Goal: Task Accomplishment & Management: Complete application form

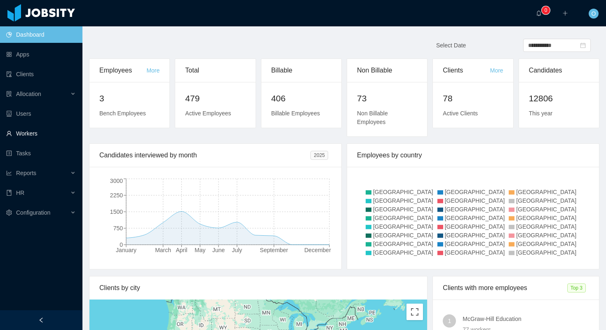
click at [37, 134] on link "Workers" at bounding box center [41, 133] width 70 height 16
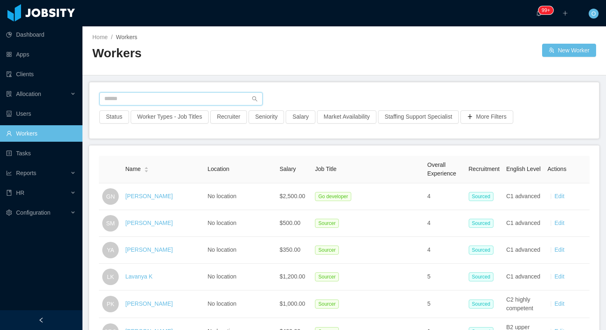
click at [205, 103] on input "text" at bounding box center [180, 98] width 163 height 13
paste input "**********"
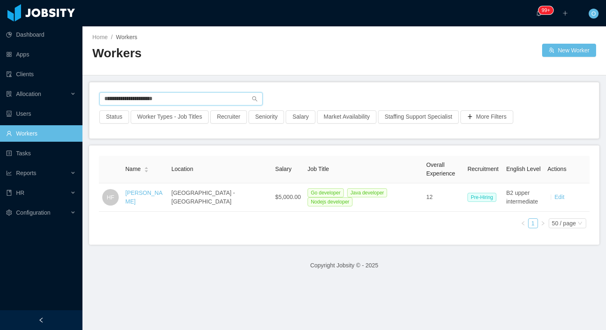
type input "**********"
click at [135, 198] on link "Hernán Fiorini" at bounding box center [143, 196] width 37 height 15
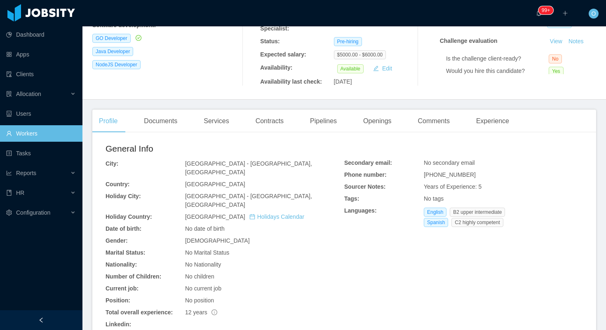
scroll to position [164, 0]
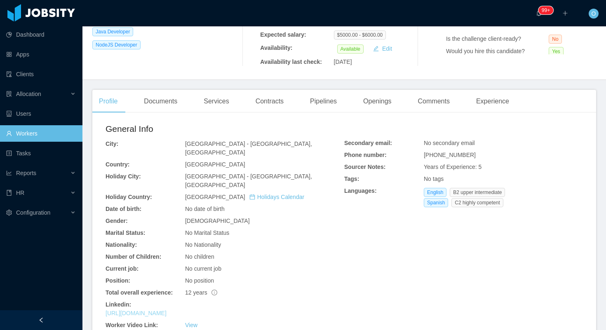
click at [166, 310] on link "https://www.linkedin.com/in/hfiorini" at bounding box center [135, 313] width 61 height 7
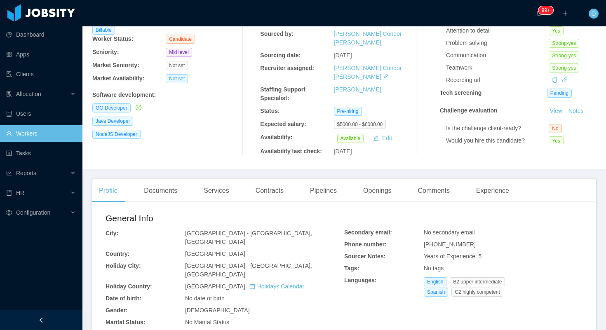
scroll to position [0, 0]
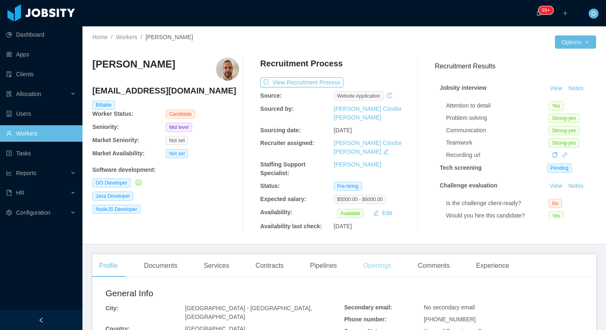
click at [384, 254] on div "Openings" at bounding box center [377, 265] width 42 height 23
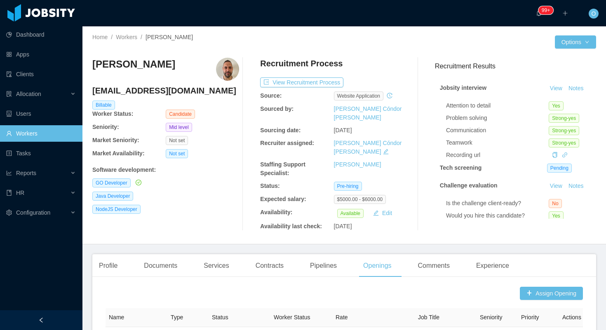
drag, startPoint x: 176, startPoint y: 202, endPoint x: 462, endPoint y: 10, distance: 343.8
click at [0, 0] on section "Dashboard Apps Clients Allocation Users Workers Tasks Reports HR Configuration …" at bounding box center [303, 165] width 606 height 330
click at [106, 254] on div "Profile" at bounding box center [108, 265] width 32 height 23
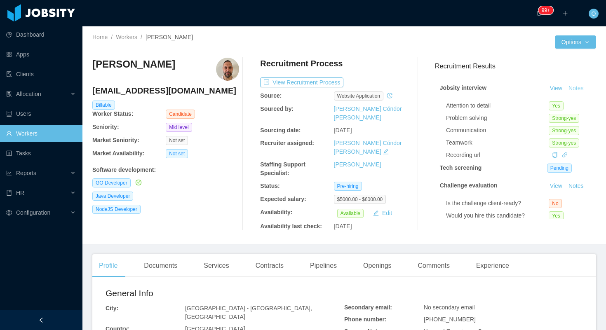
click at [576, 90] on button "Notes" at bounding box center [576, 89] width 22 height 10
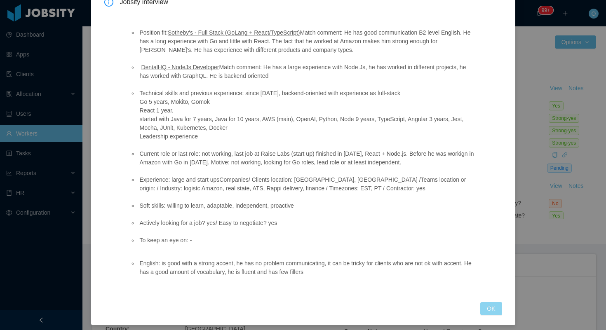
scroll to position [62, 0]
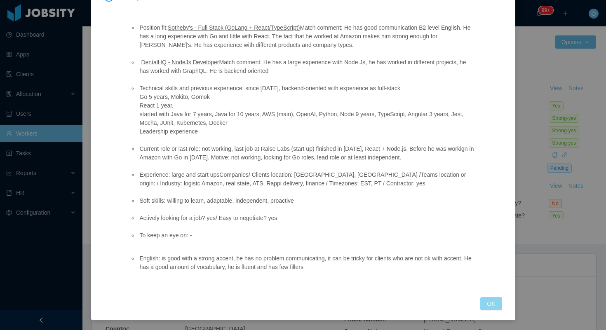
click at [492, 304] on button "OK" at bounding box center [490, 303] width 21 height 13
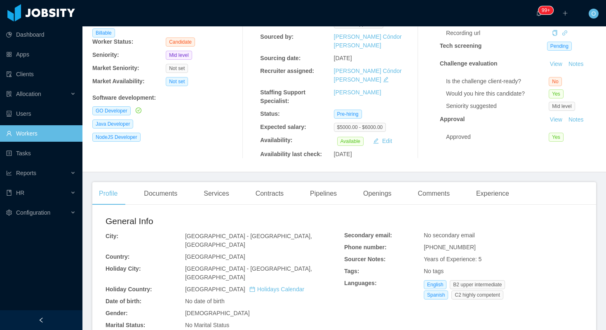
scroll to position [74, 0]
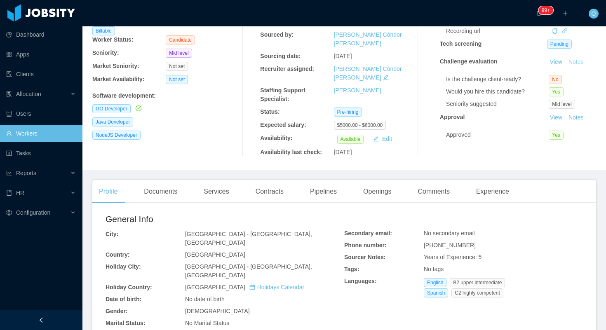
click at [574, 64] on button "Notes" at bounding box center [576, 62] width 22 height 10
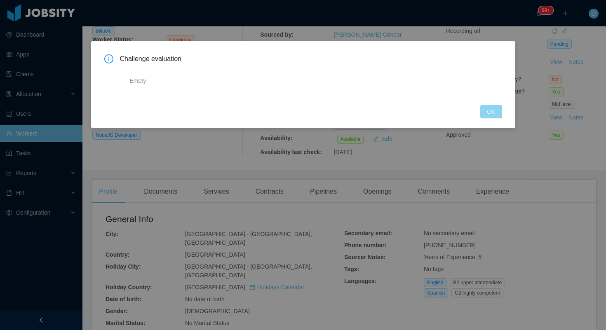
click at [488, 110] on button "OK" at bounding box center [490, 111] width 21 height 13
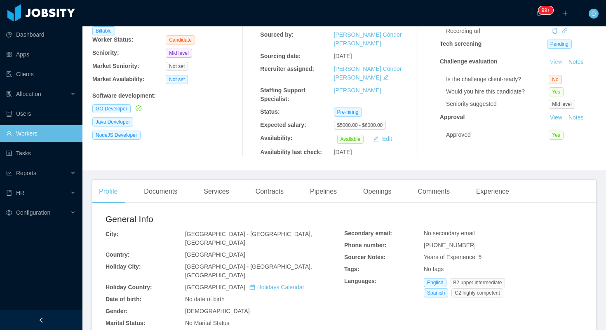
click at [557, 62] on link "View" at bounding box center [556, 61] width 18 height 7
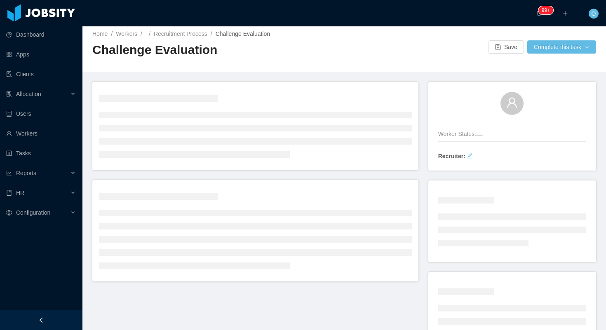
scroll to position [1, 0]
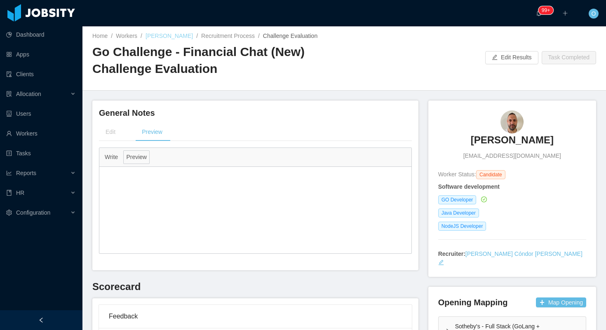
click at [161, 36] on link "Hernán Fiorini" at bounding box center [168, 36] width 47 height 7
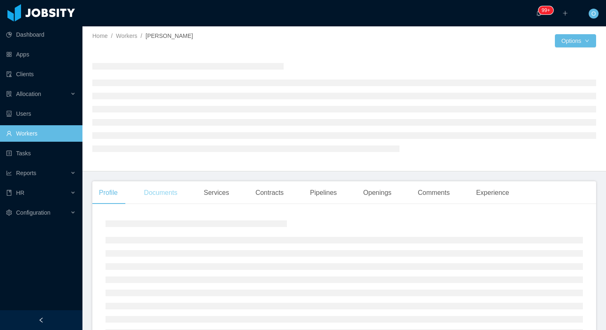
click at [175, 196] on div "Documents" at bounding box center [160, 192] width 47 height 23
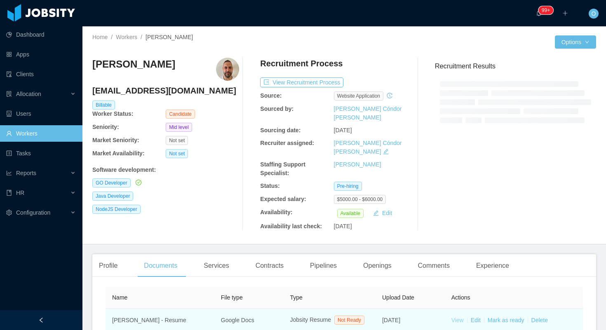
click at [459, 317] on link "View" at bounding box center [457, 320] width 12 height 7
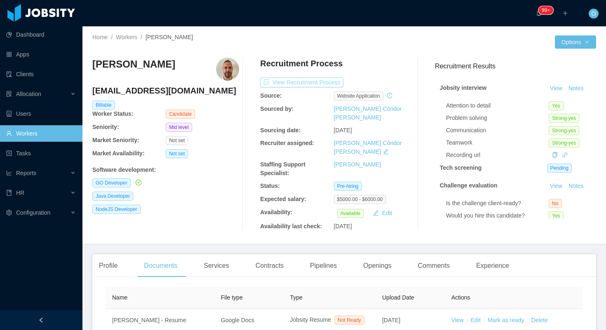
click at [323, 81] on button "View Recruitment Process" at bounding box center [301, 82] width 83 height 10
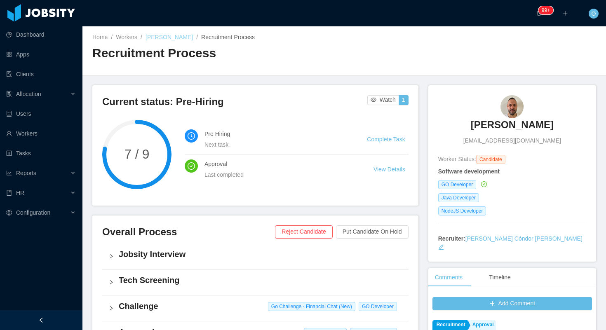
click at [159, 37] on link "Hernán Fiorini" at bounding box center [168, 37] width 47 height 7
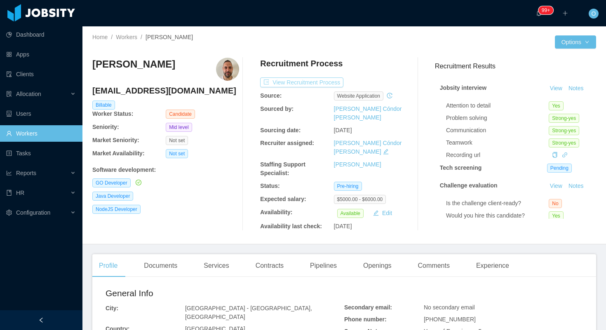
click at [309, 84] on button "View Recruitment Process" at bounding box center [301, 82] width 83 height 10
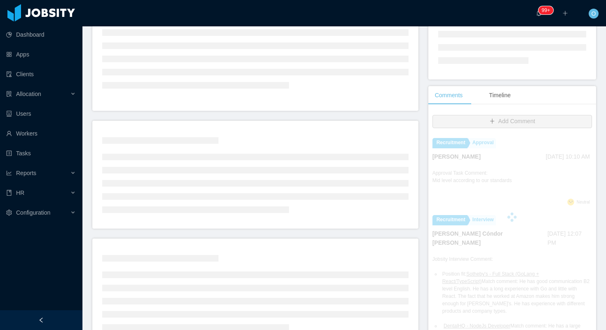
scroll to position [208, 0]
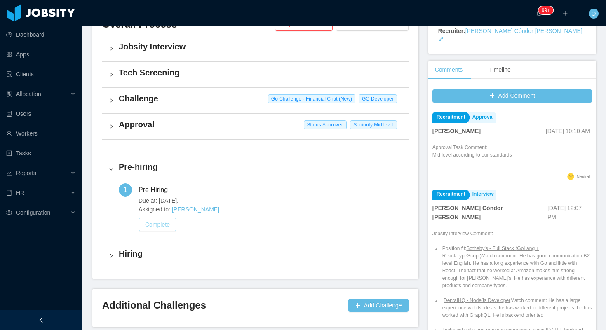
click at [161, 225] on button "Complete" at bounding box center [157, 224] width 38 height 13
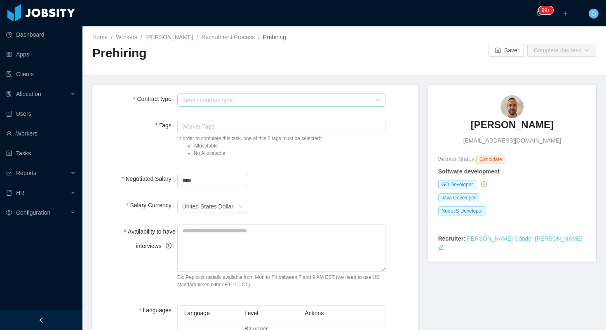
click at [331, 104] on div "Select contract type" at bounding box center [276, 100] width 189 height 8
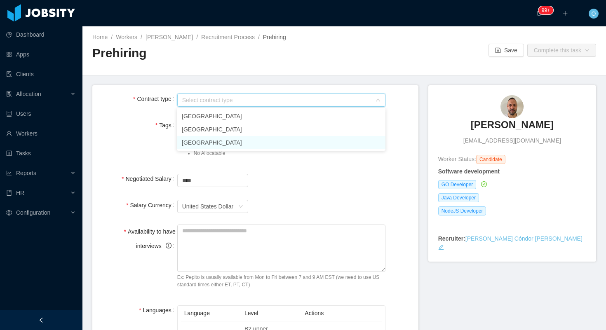
click at [223, 143] on li "USA" at bounding box center [281, 142] width 208 height 13
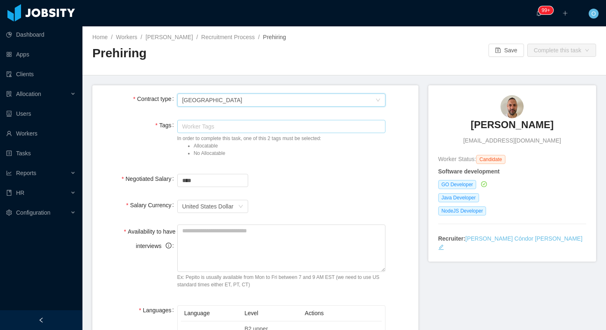
click at [233, 126] on div "Worker Tags" at bounding box center [279, 126] width 195 height 8
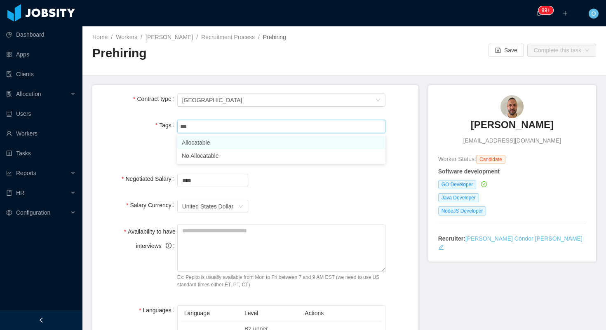
type input "****"
click at [220, 142] on li "Allocatable" at bounding box center [281, 142] width 208 height 13
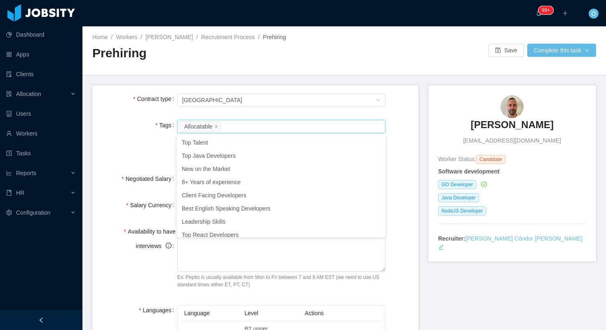
click at [345, 79] on main "**********" at bounding box center [343, 178] width 523 height 304
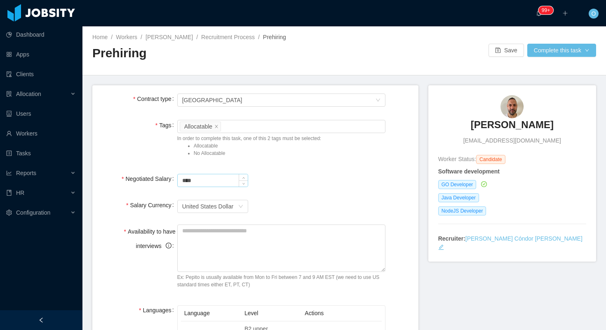
click at [180, 182] on input "****" at bounding box center [213, 180] width 70 height 12
type input "*******"
click at [213, 248] on textarea "Availability to have interviews" at bounding box center [281, 248] width 208 height 47
type textarea "**********"
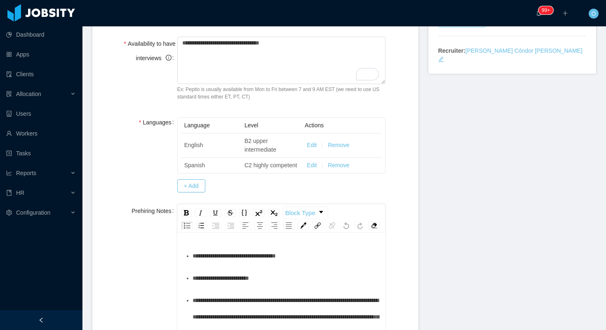
scroll to position [262, 0]
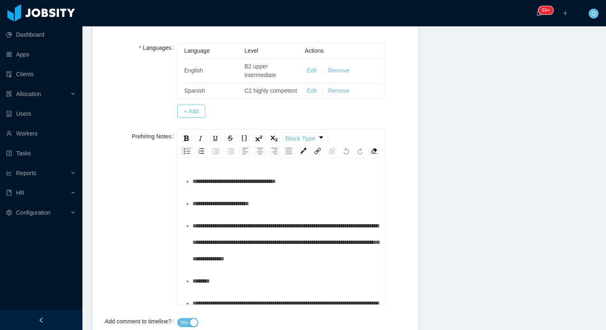
click at [354, 189] on div "**********" at bounding box center [285, 181] width 187 height 16
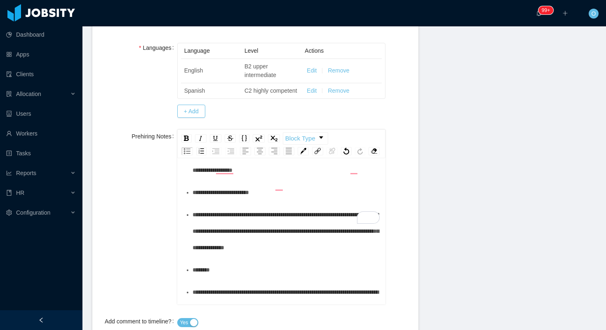
scroll to position [99, 0]
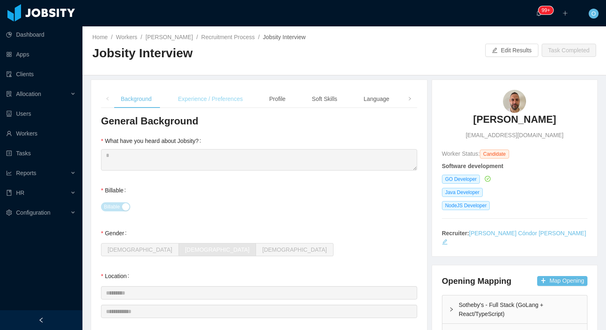
click at [209, 97] on div "Experience / Preferences" at bounding box center [210, 99] width 78 height 19
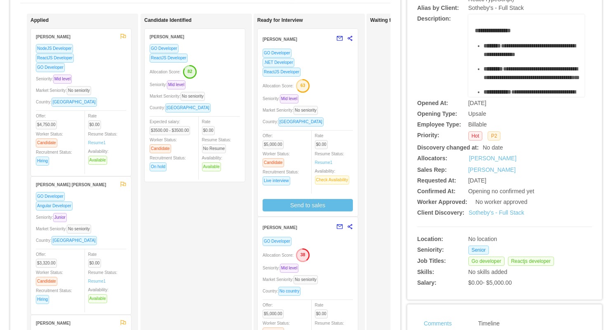
scroll to position [75, 0]
click at [497, 213] on link "Sotheby's - Full Stack" at bounding box center [496, 212] width 56 height 7
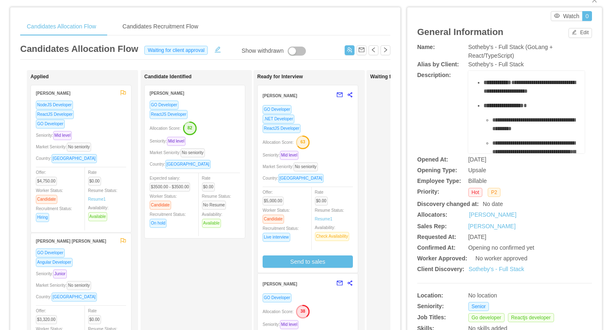
scroll to position [98, 0]
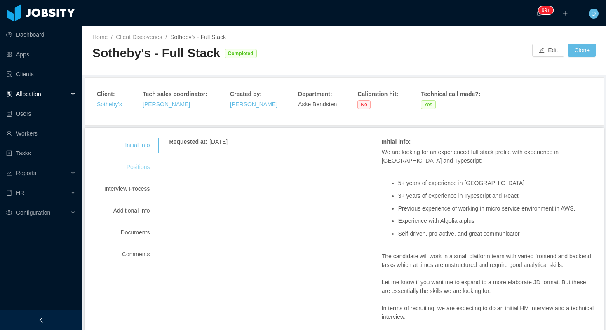
click at [134, 165] on div "Positions" at bounding box center [126, 166] width 65 height 15
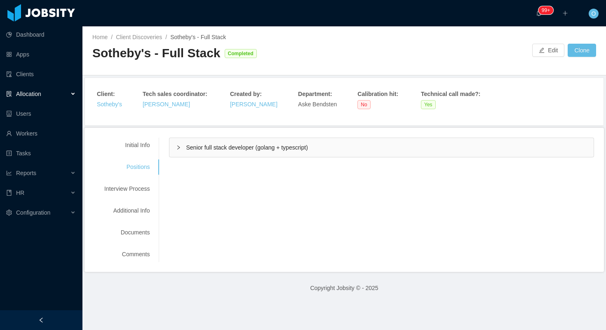
click at [187, 144] on span "Senior full stack developer (golang + typescript)" at bounding box center [247, 147] width 122 height 7
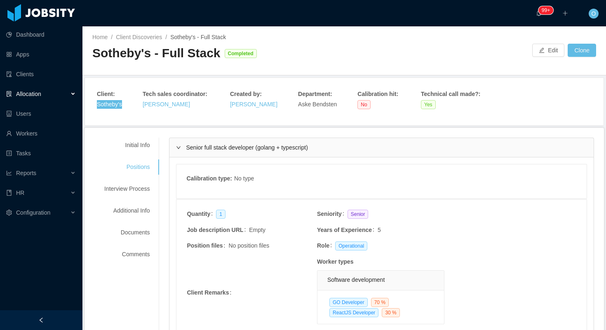
drag, startPoint x: 111, startPoint y: 105, endPoint x: 522, endPoint y: 1, distance: 424.4
click at [0, 0] on section "Dashboard Apps Clients Allocation Users Workers Tasks Reports HR Configuration …" at bounding box center [303, 165] width 606 height 330
click at [149, 143] on div "Initial Info" at bounding box center [126, 145] width 65 height 15
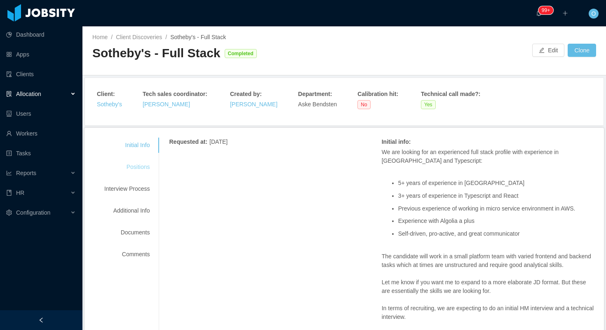
click at [145, 168] on div "Positions" at bounding box center [126, 166] width 65 height 15
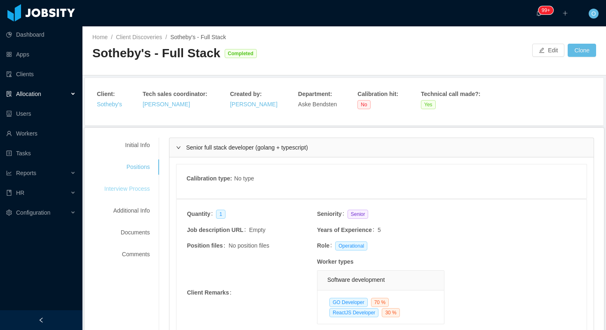
click at [144, 189] on div "Interview Process" at bounding box center [126, 188] width 65 height 15
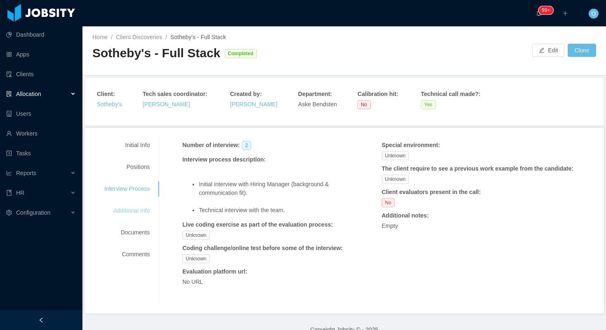
click at [145, 208] on div "Additional Info" at bounding box center [126, 210] width 65 height 15
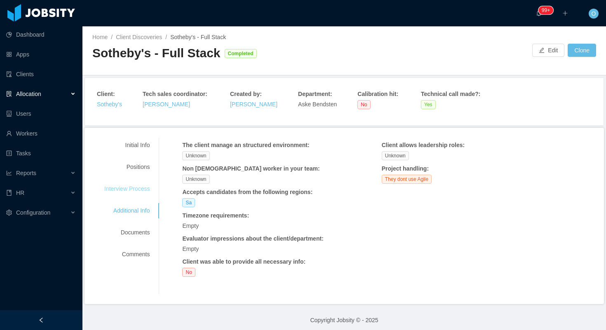
click at [136, 189] on div "Interview Process" at bounding box center [126, 188] width 65 height 15
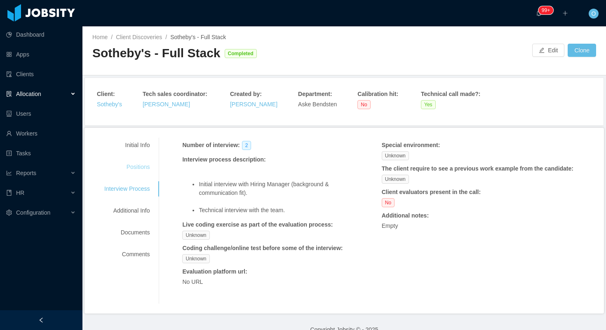
click at [139, 161] on div "Positions" at bounding box center [126, 166] width 65 height 15
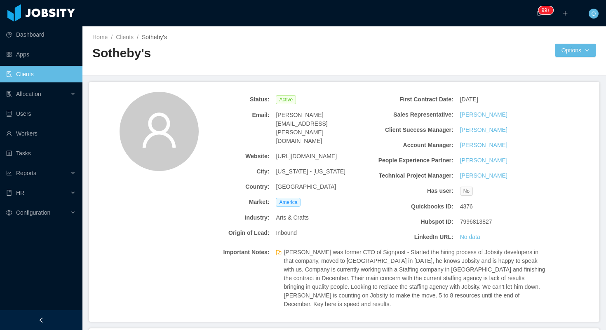
click at [312, 152] on span "[URL][DOMAIN_NAME]" at bounding box center [306, 156] width 61 height 9
copy span "[URL][DOMAIN_NAME]"
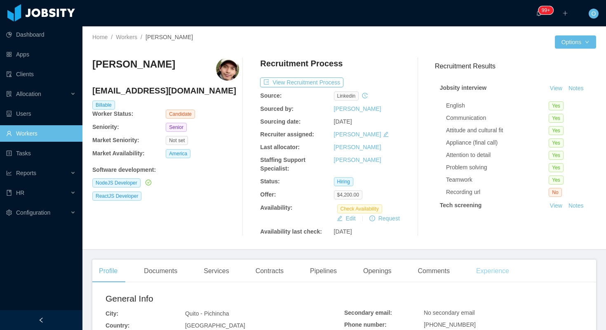
click at [496, 271] on div "Experience" at bounding box center [492, 271] width 46 height 23
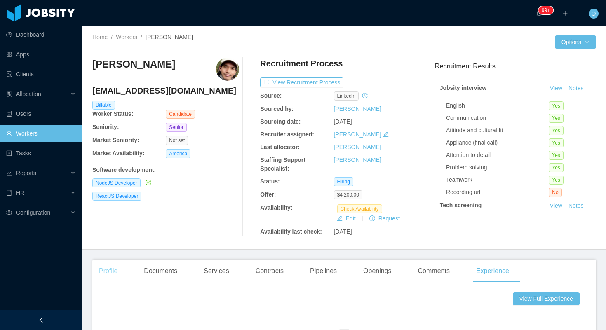
click at [112, 267] on div "Profile" at bounding box center [108, 271] width 32 height 23
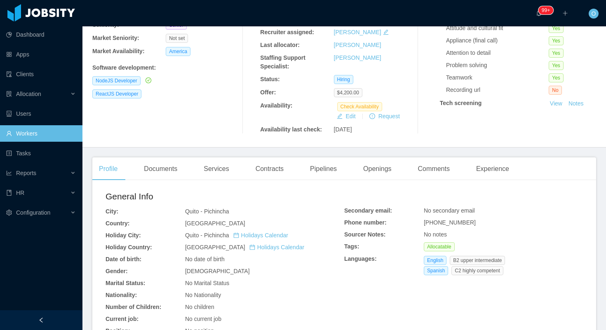
scroll to position [221, 0]
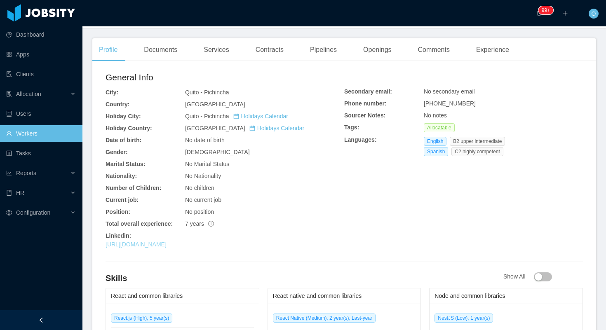
click at [166, 243] on link "https://www.linkedin.com/in/omarguanoluisaarciniega" at bounding box center [135, 244] width 61 height 7
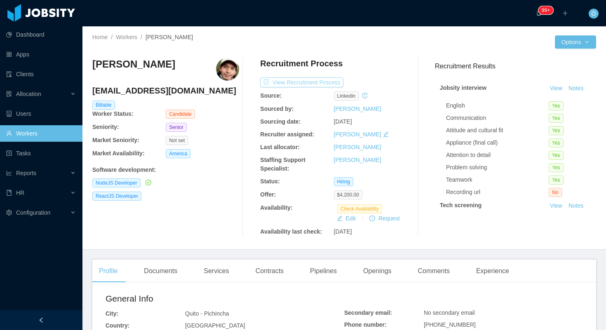
click at [295, 83] on button "View Recruitment Process" at bounding box center [301, 82] width 83 height 10
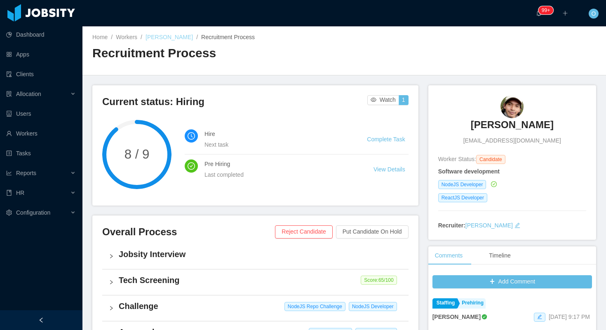
click at [147, 37] on link "Omar Guanoluisa" at bounding box center [168, 37] width 47 height 7
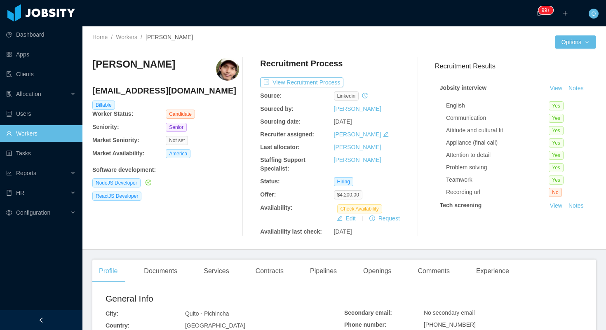
click at [196, 155] on div "America" at bounding box center [202, 153] width 73 height 9
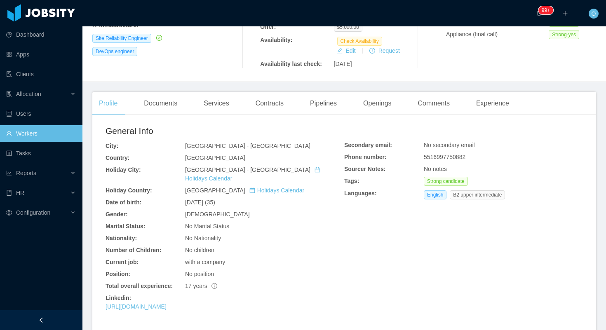
scroll to position [185, 0]
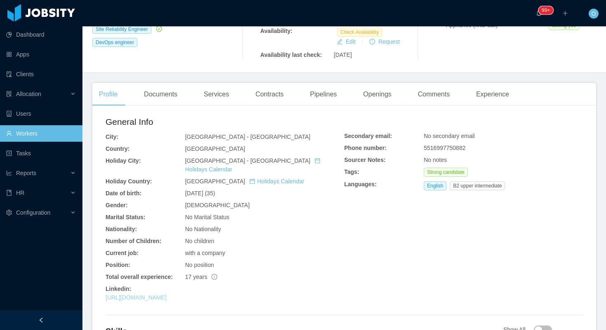
click at [164, 294] on link "https://www.linkedin.com/in/fernandofrontarolli" at bounding box center [135, 297] width 61 height 7
click at [502, 85] on div "Experience" at bounding box center [492, 94] width 46 height 23
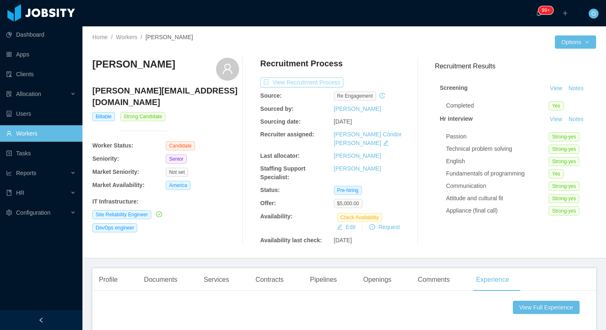
click at [316, 82] on button "View Recruitment Process" at bounding box center [301, 82] width 83 height 10
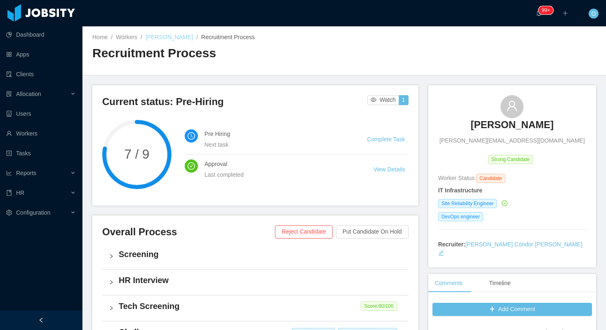
click at [168, 36] on link "Fernando Frontarolli" at bounding box center [168, 37] width 47 height 7
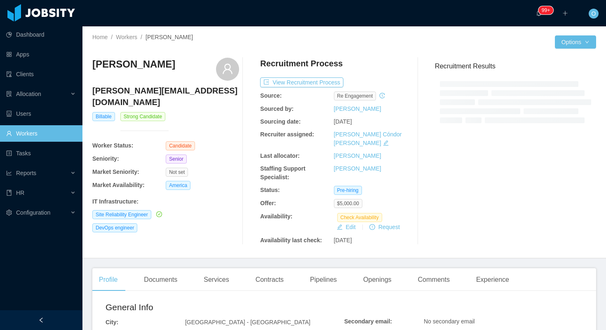
click at [180, 92] on h4 "fernando.frontarolli@gmail.com" at bounding box center [165, 96] width 147 height 23
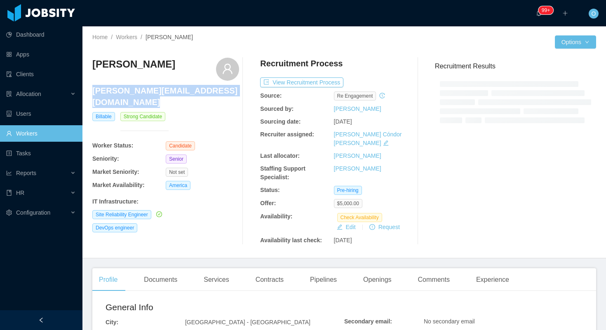
click at [180, 92] on h4 "fernando.frontarolli@gmail.com" at bounding box center [165, 96] width 147 height 23
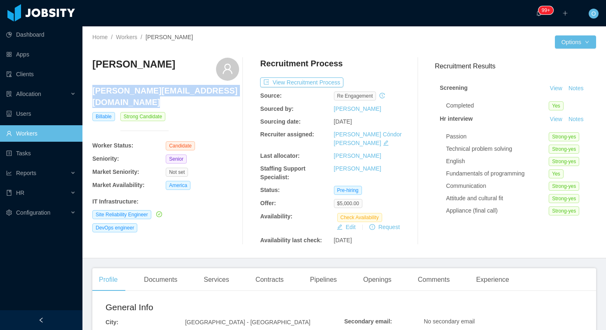
copy h4 "fernando.frontarolli@gmail.com"
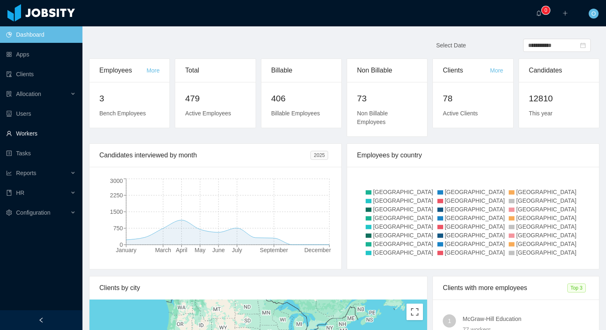
click at [42, 137] on link "Workers" at bounding box center [41, 133] width 70 height 16
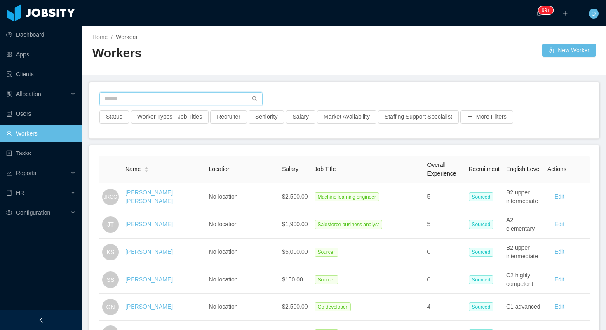
click at [173, 99] on input "text" at bounding box center [180, 98] width 163 height 13
paste input "**********"
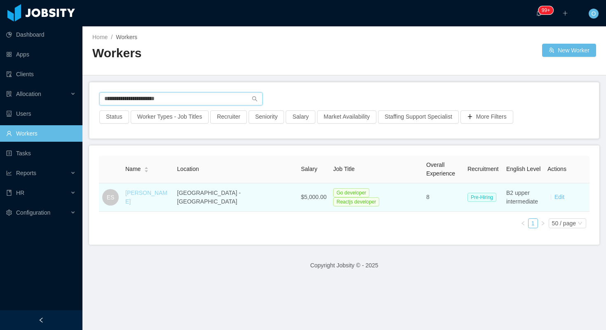
type input "**********"
click at [157, 198] on link "[PERSON_NAME]" at bounding box center [146, 196] width 42 height 15
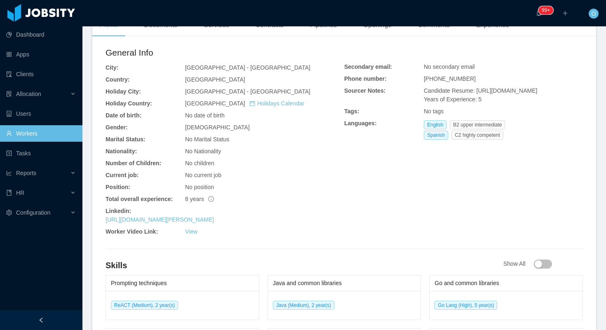
scroll to position [263, 0]
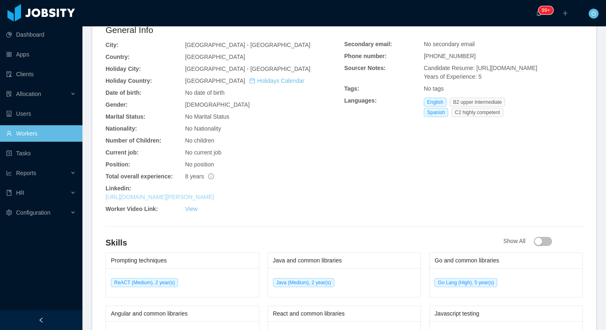
click at [197, 194] on link "[URL][DOMAIN_NAME][PERSON_NAME]" at bounding box center [159, 197] width 108 height 7
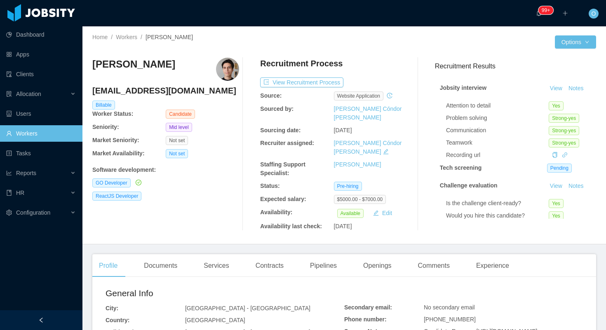
scroll to position [177, 0]
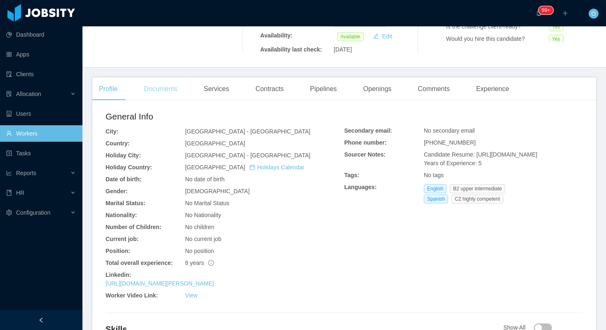
click at [180, 80] on div "Documents" at bounding box center [160, 88] width 47 height 23
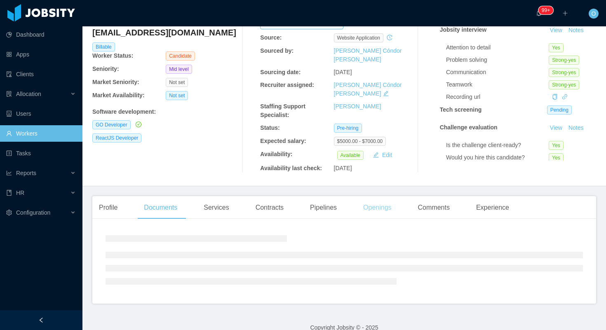
scroll to position [70, 0]
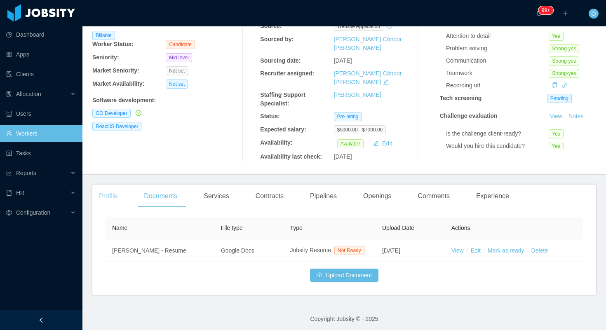
click at [107, 189] on div "Profile" at bounding box center [108, 196] width 32 height 23
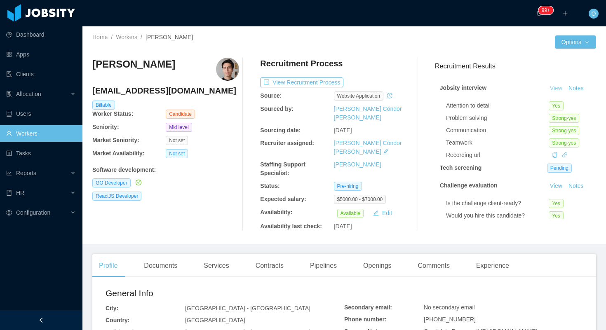
click at [556, 90] on link "View" at bounding box center [556, 88] width 18 height 7
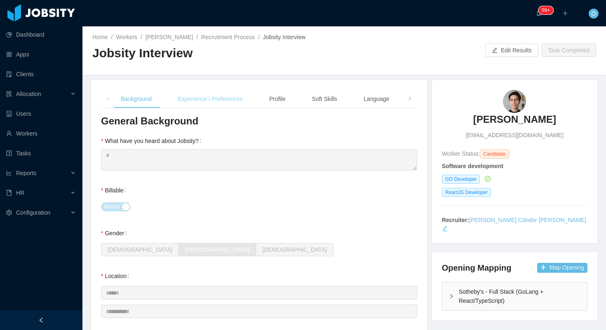
click at [215, 95] on div "Experience / Preferences" at bounding box center [210, 99] width 78 height 19
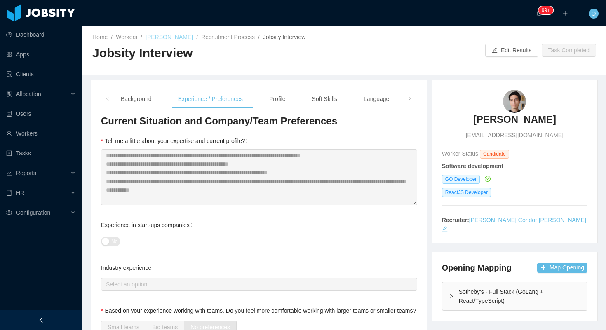
click at [169, 35] on link "[PERSON_NAME]" at bounding box center [168, 37] width 47 height 7
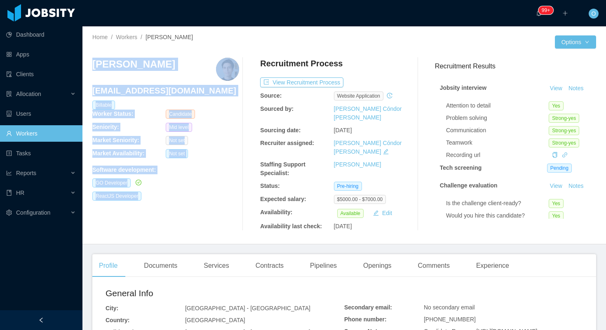
drag, startPoint x: 92, startPoint y: 60, endPoint x: 232, endPoint y: 201, distance: 199.2
click at [232, 201] on div "Home / Workers / [PERSON_NAME] / Options [PERSON_NAME] [EMAIL_ADDRESS][DOMAIN_N…" at bounding box center [343, 135] width 523 height 218
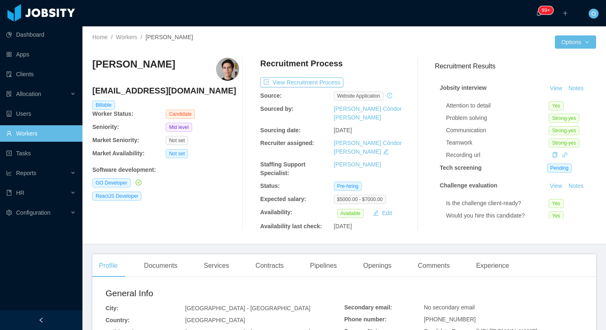
click at [232, 201] on div "[PERSON_NAME] [EMAIL_ADDRESS][DOMAIN_NAME] Billable Worker Status: Candidate Se…" at bounding box center [165, 144] width 147 height 173
click at [323, 81] on button "View Recruitment Process" at bounding box center [301, 82] width 83 height 10
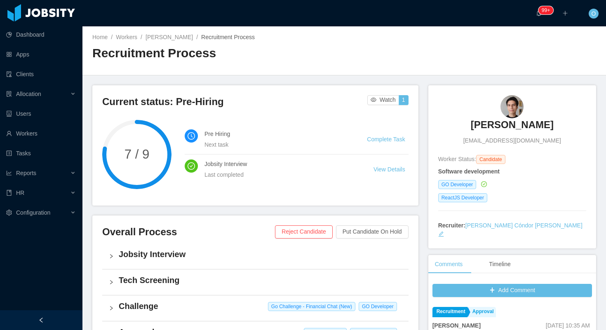
scroll to position [255, 0]
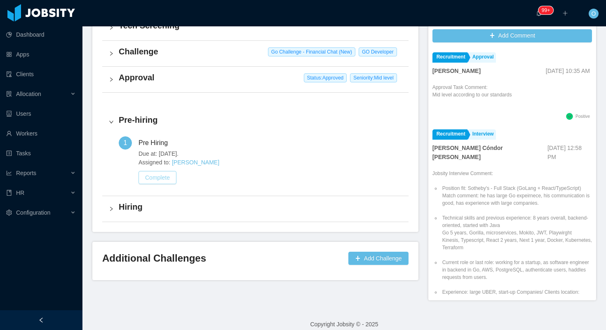
click at [152, 177] on button "Complete" at bounding box center [157, 177] width 38 height 13
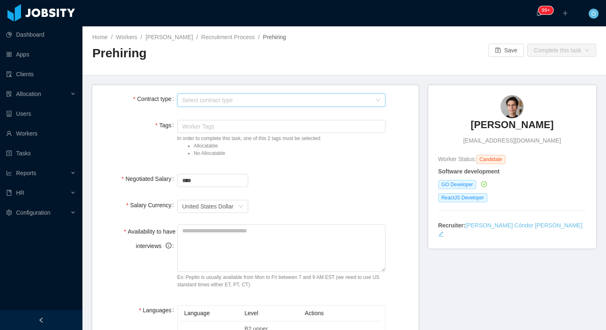
click at [276, 95] on div "Select contract type" at bounding box center [278, 100] width 193 height 12
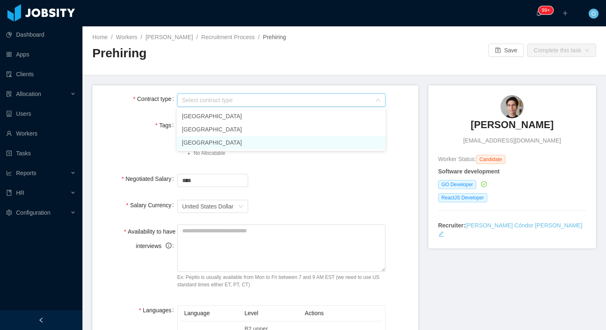
click at [243, 139] on li "[GEOGRAPHIC_DATA]" at bounding box center [281, 142] width 208 height 13
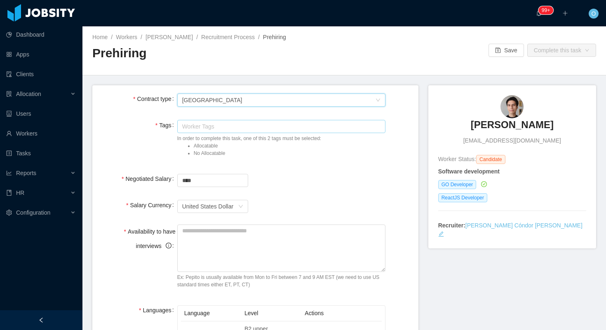
click at [249, 129] on div "Worker Tags" at bounding box center [279, 126] width 195 height 8
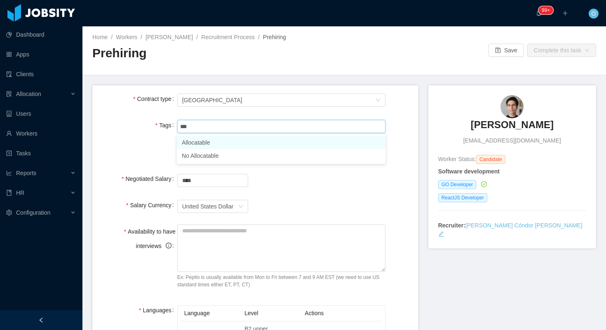
type input "****"
click at [239, 144] on li "Allocatable" at bounding box center [281, 142] width 208 height 13
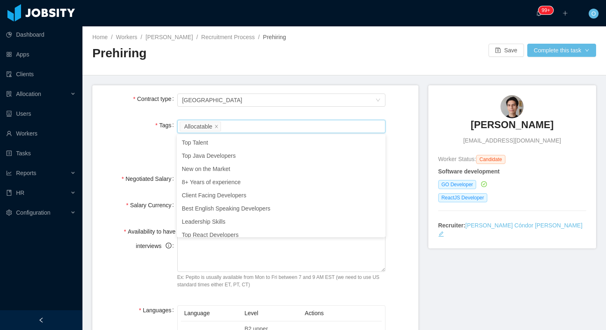
click at [142, 156] on div "Tags Worker Tags Allocatable In order to complete this task, one of this 2 tags…" at bounding box center [255, 140] width 313 height 44
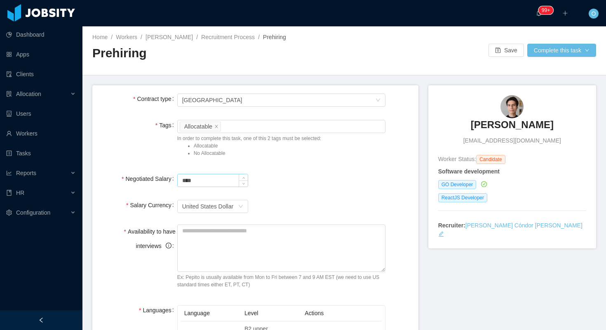
click at [180, 180] on input "****" at bounding box center [213, 180] width 70 height 12
type input "*******"
click at [225, 241] on textarea "Availability to have interviews" at bounding box center [281, 248] width 208 height 47
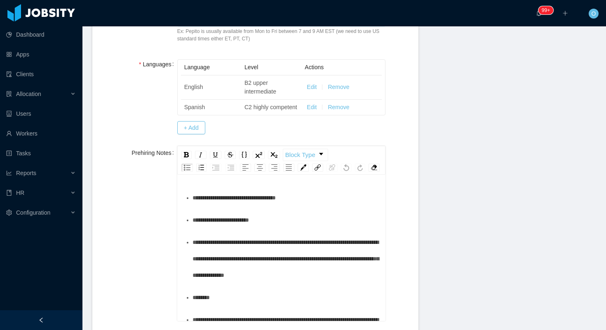
scroll to position [247, 0]
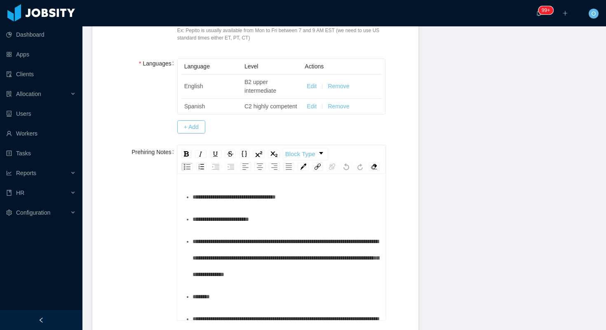
type textarea "***"
click at [353, 205] on div "**********" at bounding box center [285, 197] width 187 height 16
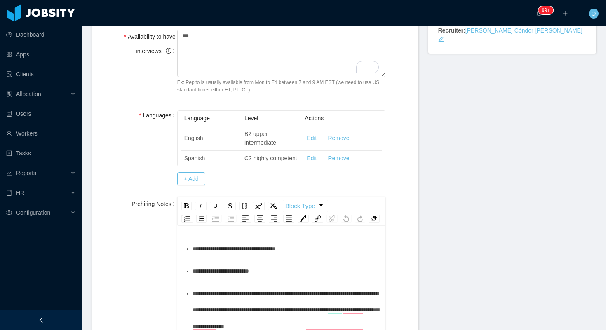
scroll to position [197, 0]
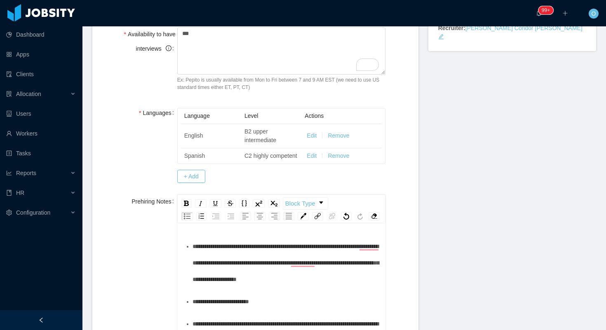
click at [374, 285] on div "**********" at bounding box center [285, 262] width 187 height 49
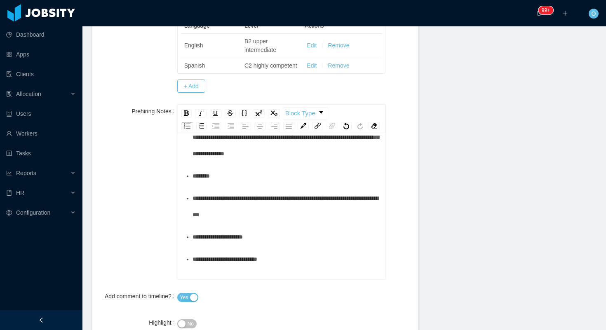
scroll to position [168, 0]
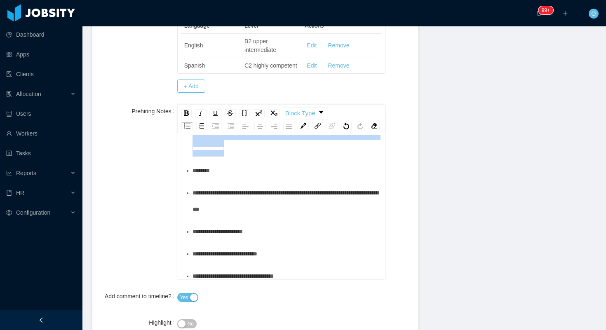
drag, startPoint x: 352, startPoint y: 188, endPoint x: 274, endPoint y: 159, distance: 82.5
click at [274, 157] on div "**********" at bounding box center [285, 131] width 187 height 49
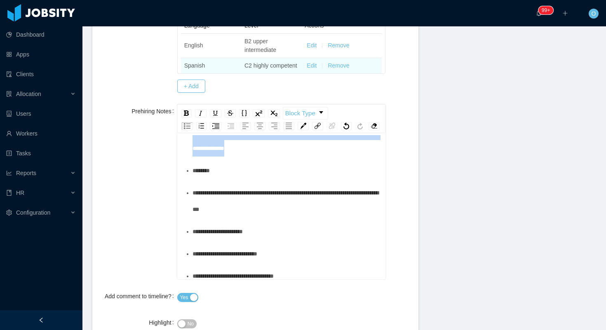
scroll to position [258, 0]
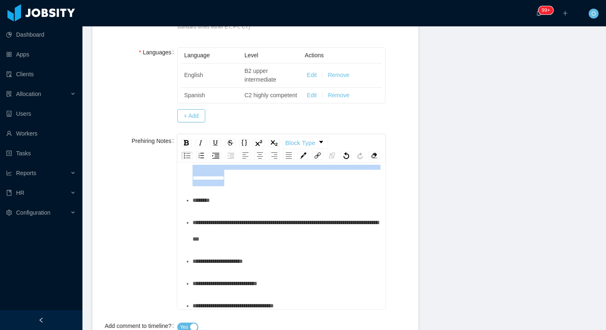
click at [355, 186] on div "**********" at bounding box center [285, 161] width 187 height 49
drag, startPoint x: 355, startPoint y: 220, endPoint x: 232, endPoint y: 188, distance: 126.6
click at [232, 186] on div "**********" at bounding box center [285, 161] width 187 height 49
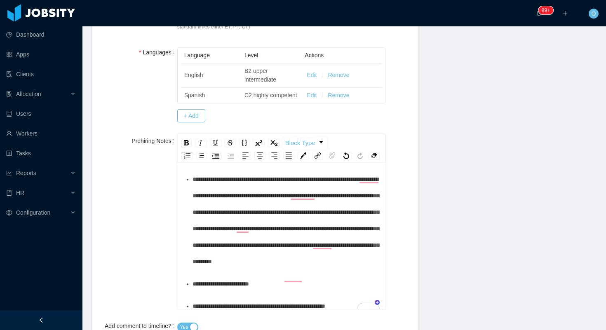
scroll to position [145, 0]
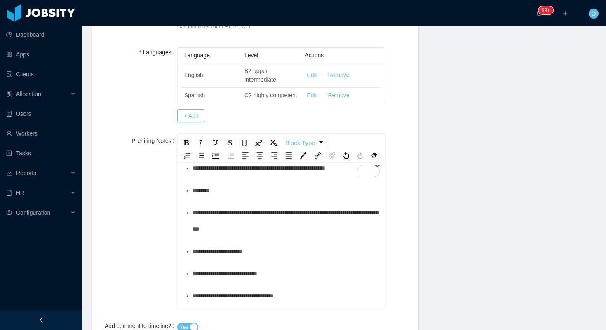
click at [304, 199] on div "******" at bounding box center [285, 190] width 187 height 16
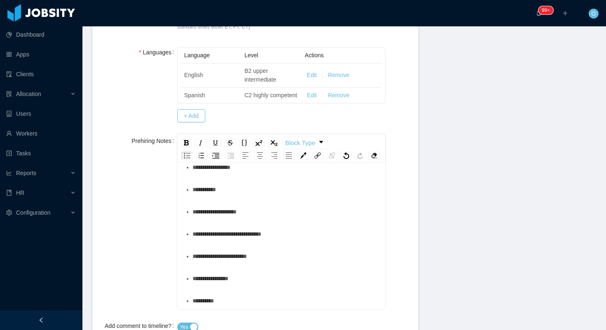
scroll to position [533, 0]
click at [332, 220] on div "**********" at bounding box center [285, 212] width 187 height 16
click at [283, 264] on div "**********" at bounding box center [285, 256] width 187 height 16
click at [274, 287] on div "**********" at bounding box center [285, 278] width 187 height 16
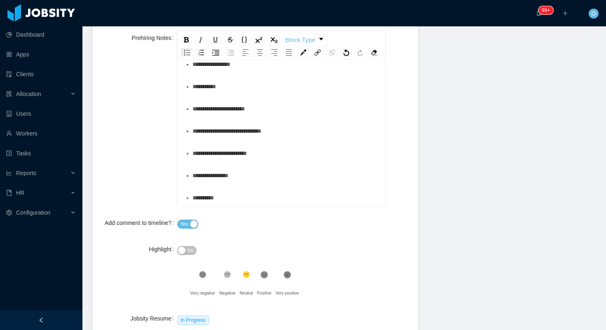
scroll to position [422, 0]
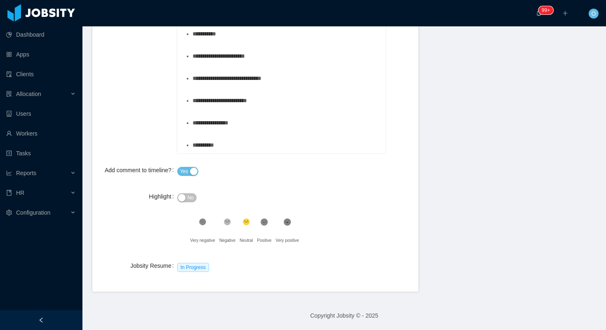
click at [186, 201] on button "No" at bounding box center [186, 197] width 19 height 9
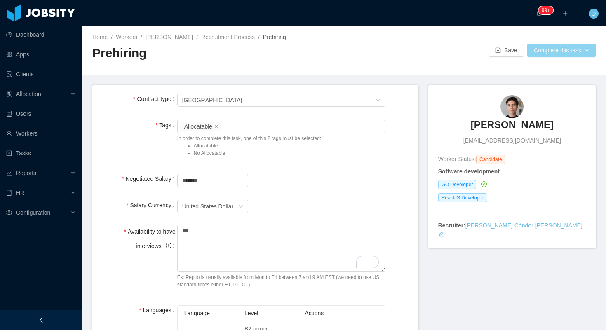
click at [560, 47] on button "Complete this task" at bounding box center [561, 50] width 69 height 13
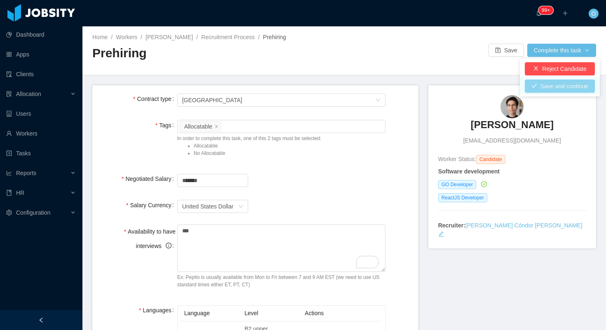
click at [538, 84] on button "Save and continue" at bounding box center [559, 86] width 70 height 13
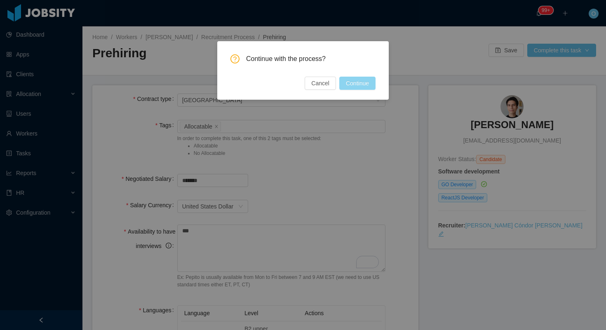
click at [361, 78] on button "Continue" at bounding box center [357, 83] width 36 height 13
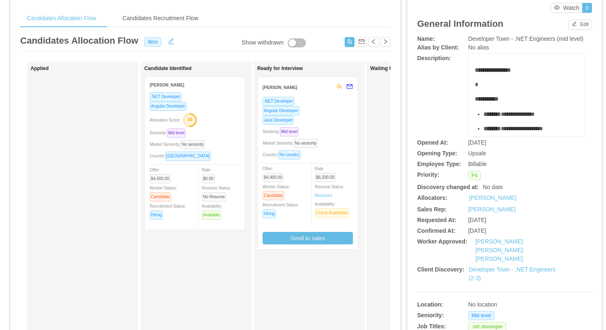
scroll to position [28, 0]
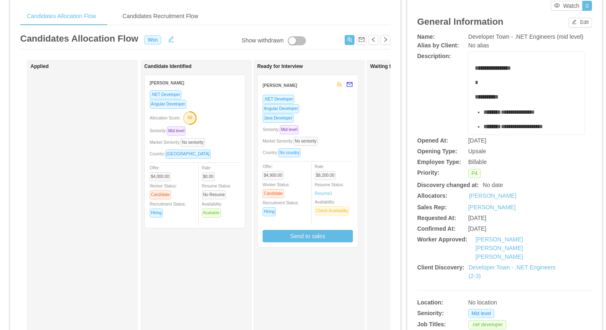
click at [337, 116] on div "Java Developer" at bounding box center [307, 117] width 90 height 9
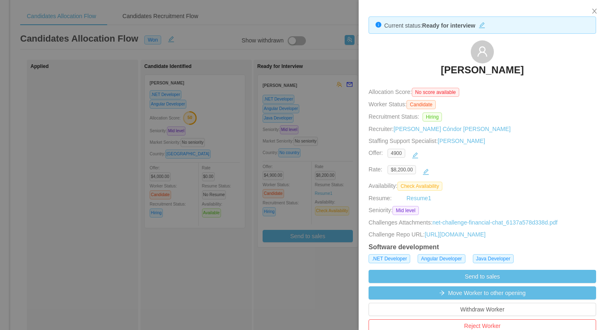
click at [316, 66] on div at bounding box center [303, 165] width 606 height 330
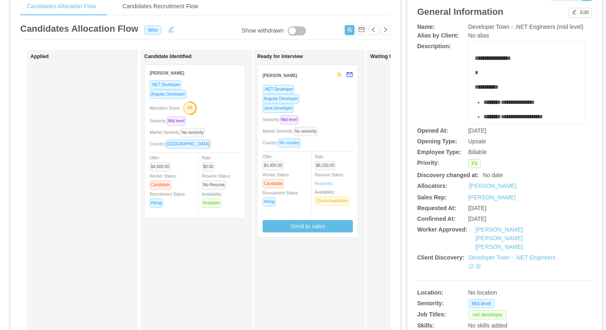
scroll to position [37, 0]
click at [225, 102] on div "Allocation Score: 50" at bounding box center [195, 107] width 90 height 13
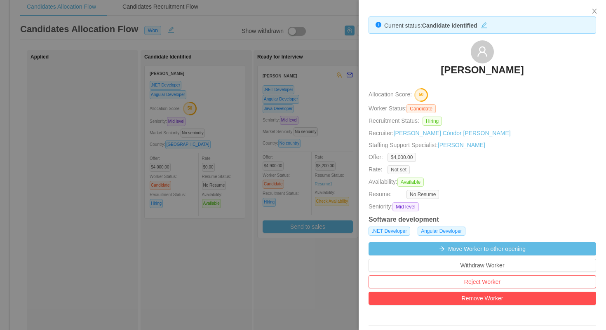
click at [322, 270] on div at bounding box center [303, 165] width 606 height 330
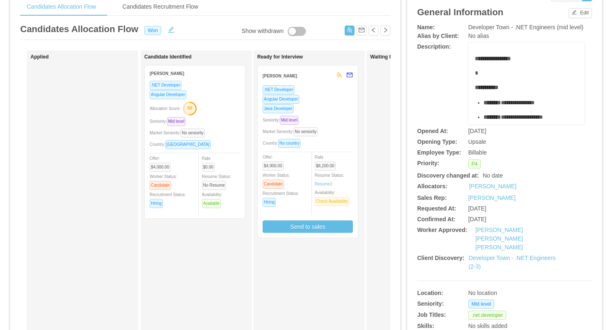
click at [230, 108] on div "Allocation Score: 50" at bounding box center [195, 107] width 90 height 13
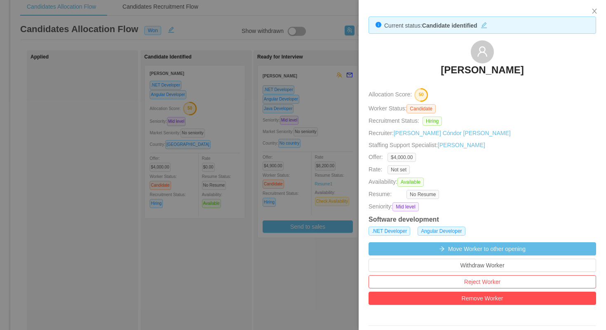
click at [467, 68] on h3 "[PERSON_NAME]" at bounding box center [481, 69] width 83 height 13
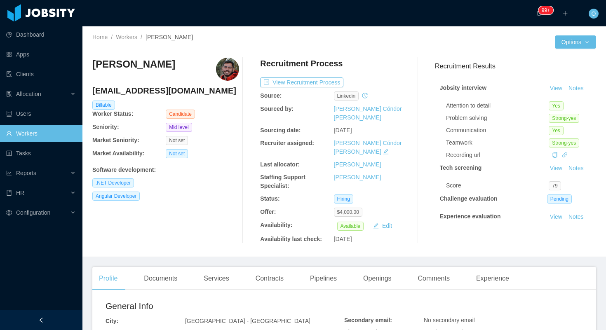
click at [229, 197] on div "Angular Developer" at bounding box center [165, 196] width 147 height 9
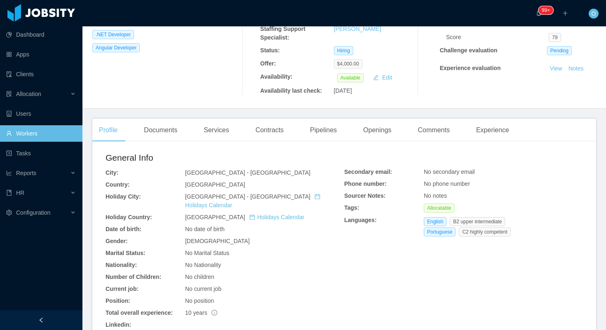
scroll to position [149, 0]
